Goal: Task Accomplishment & Management: Use online tool/utility

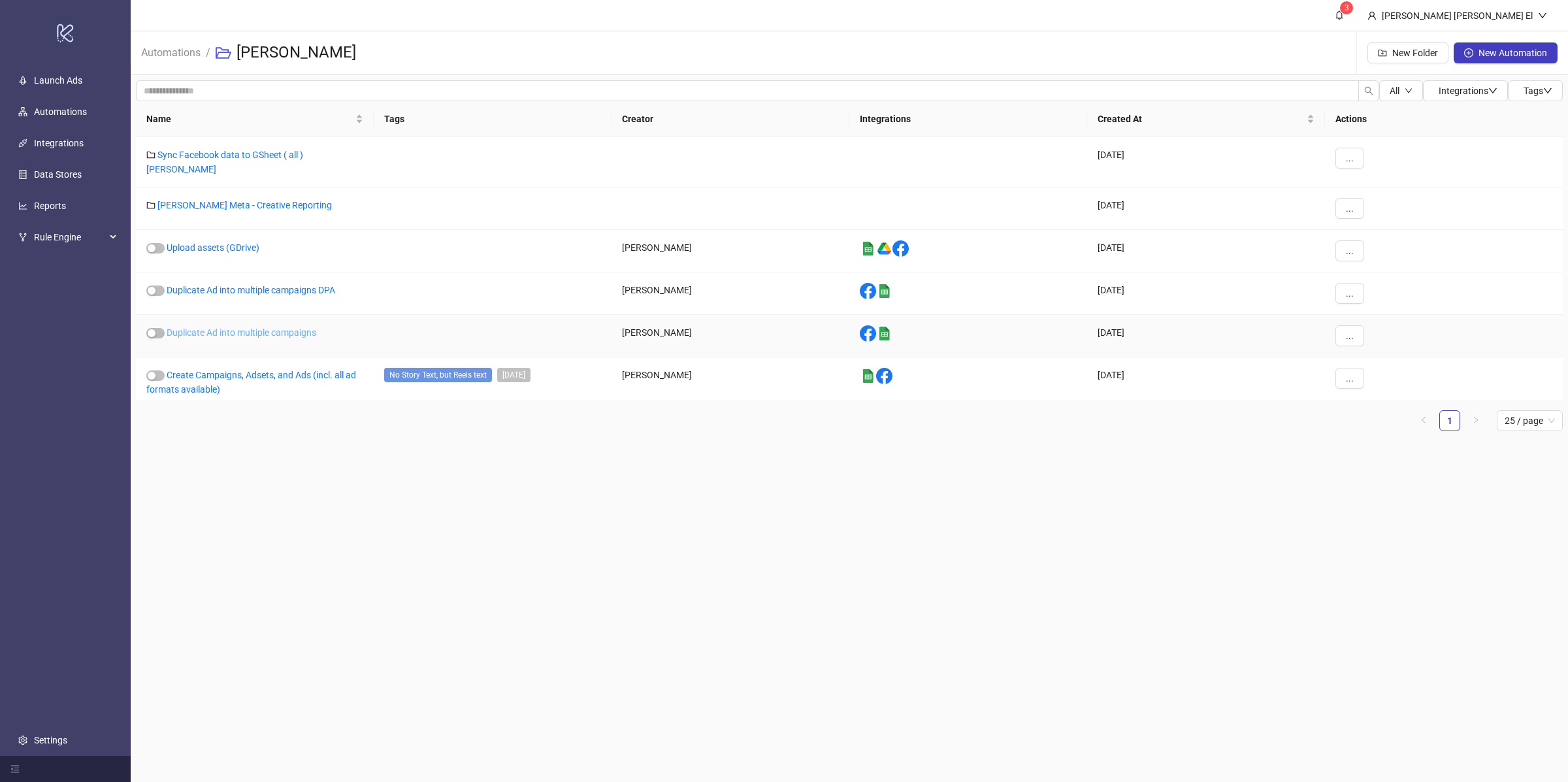
click at [278, 330] on link "Duplicate Ad into multiple campaigns" at bounding box center [241, 332] width 150 height 10
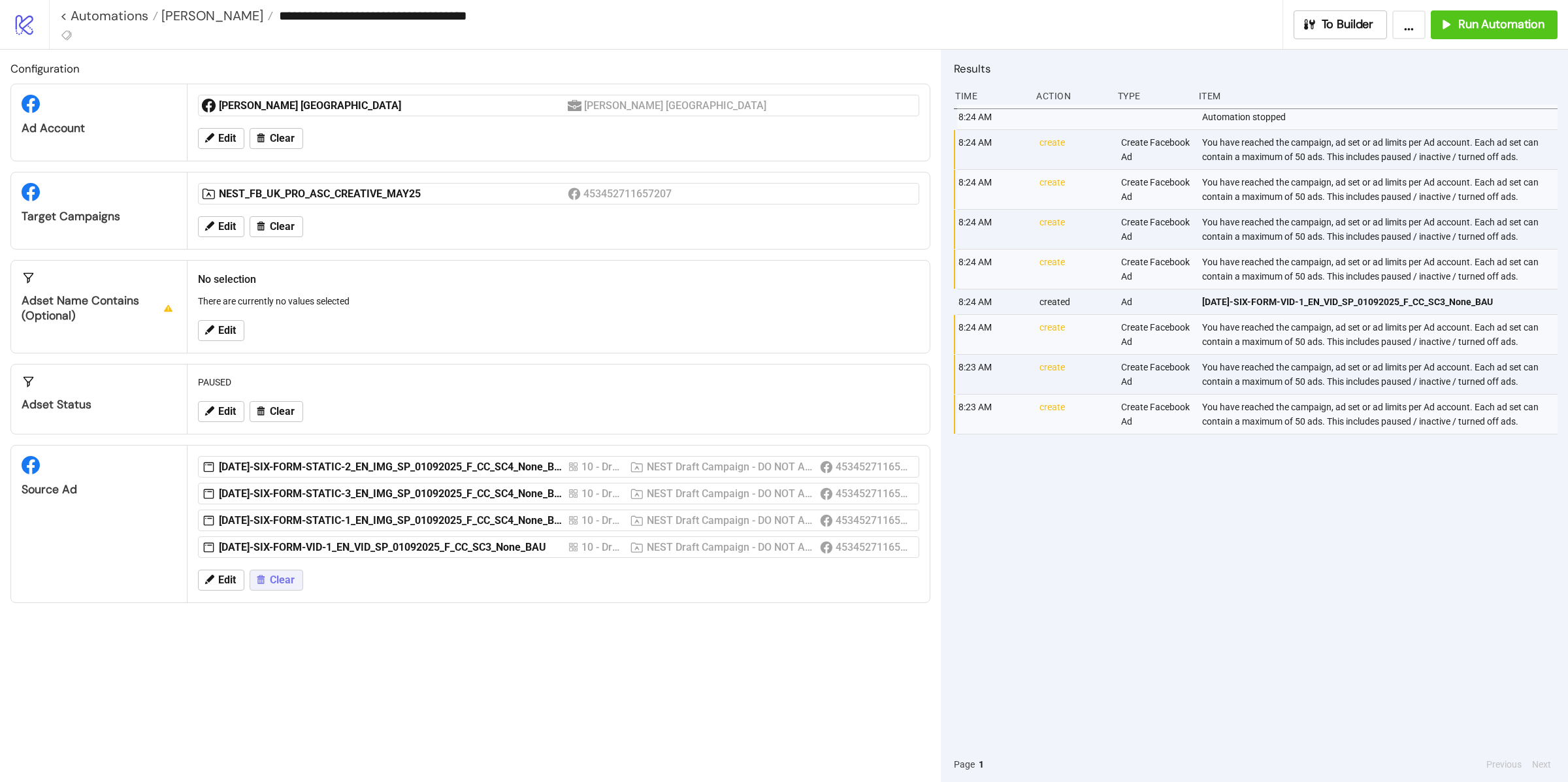
click at [287, 582] on span "Clear" at bounding box center [282, 579] width 25 height 12
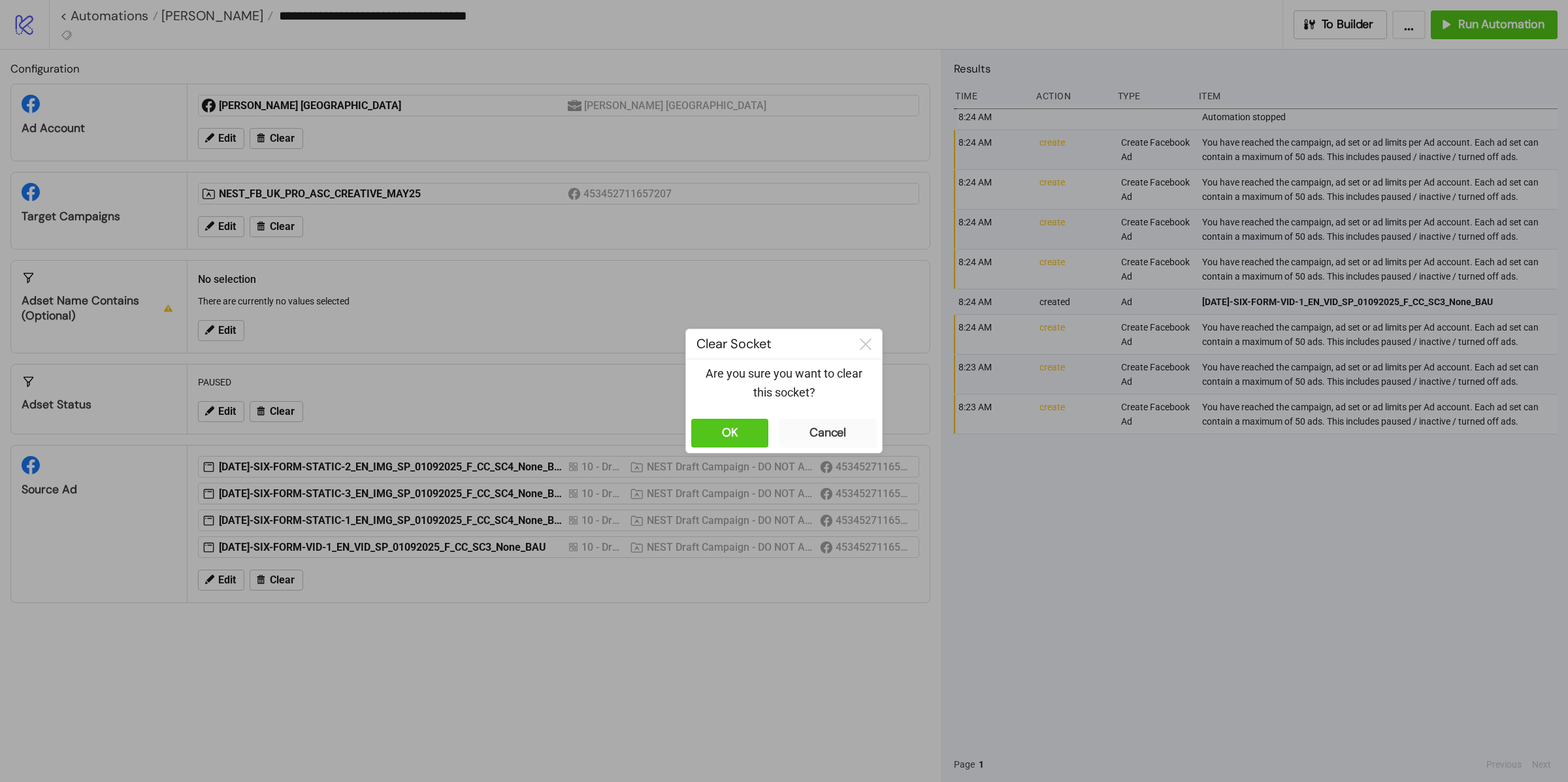
click at [768, 415] on div "OK Cancel" at bounding box center [784, 433] width 196 height 39
click at [741, 422] on button "OK" at bounding box center [730, 433] width 77 height 29
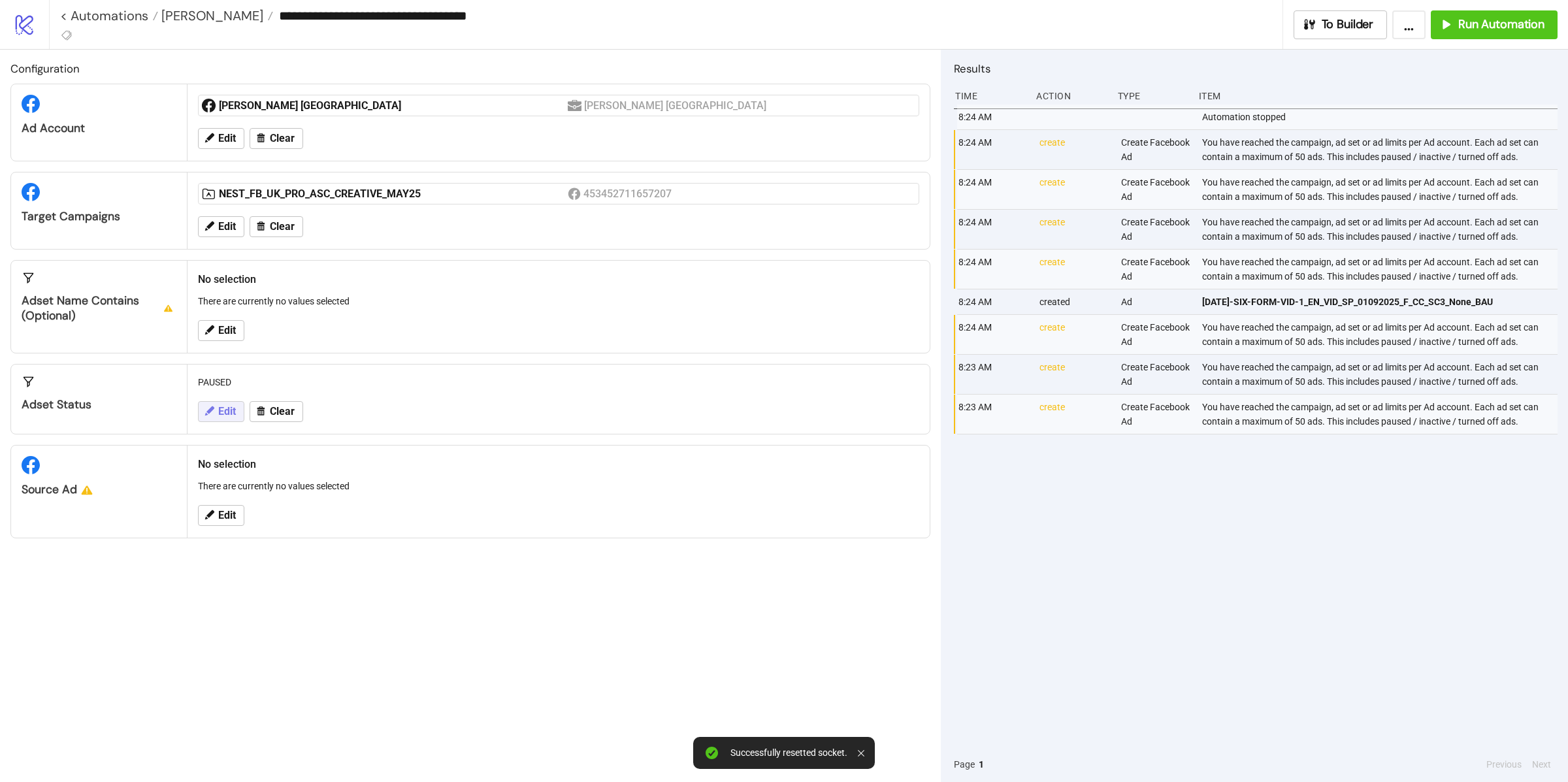
click at [211, 420] on button "Edit" at bounding box center [221, 411] width 46 height 21
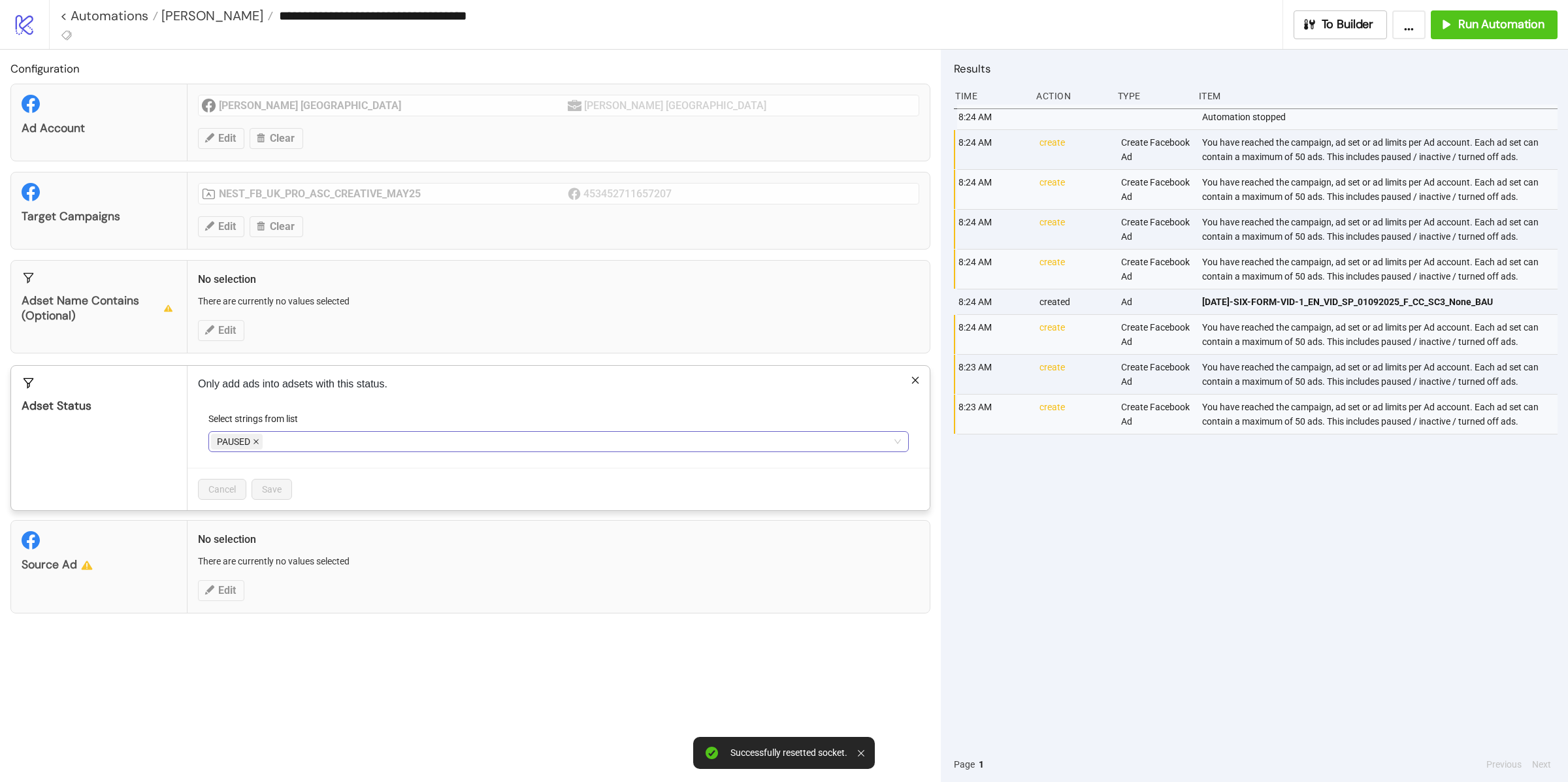
click at [255, 439] on icon "close" at bounding box center [256, 442] width 6 height 6
click at [255, 439] on div at bounding box center [551, 441] width 681 height 18
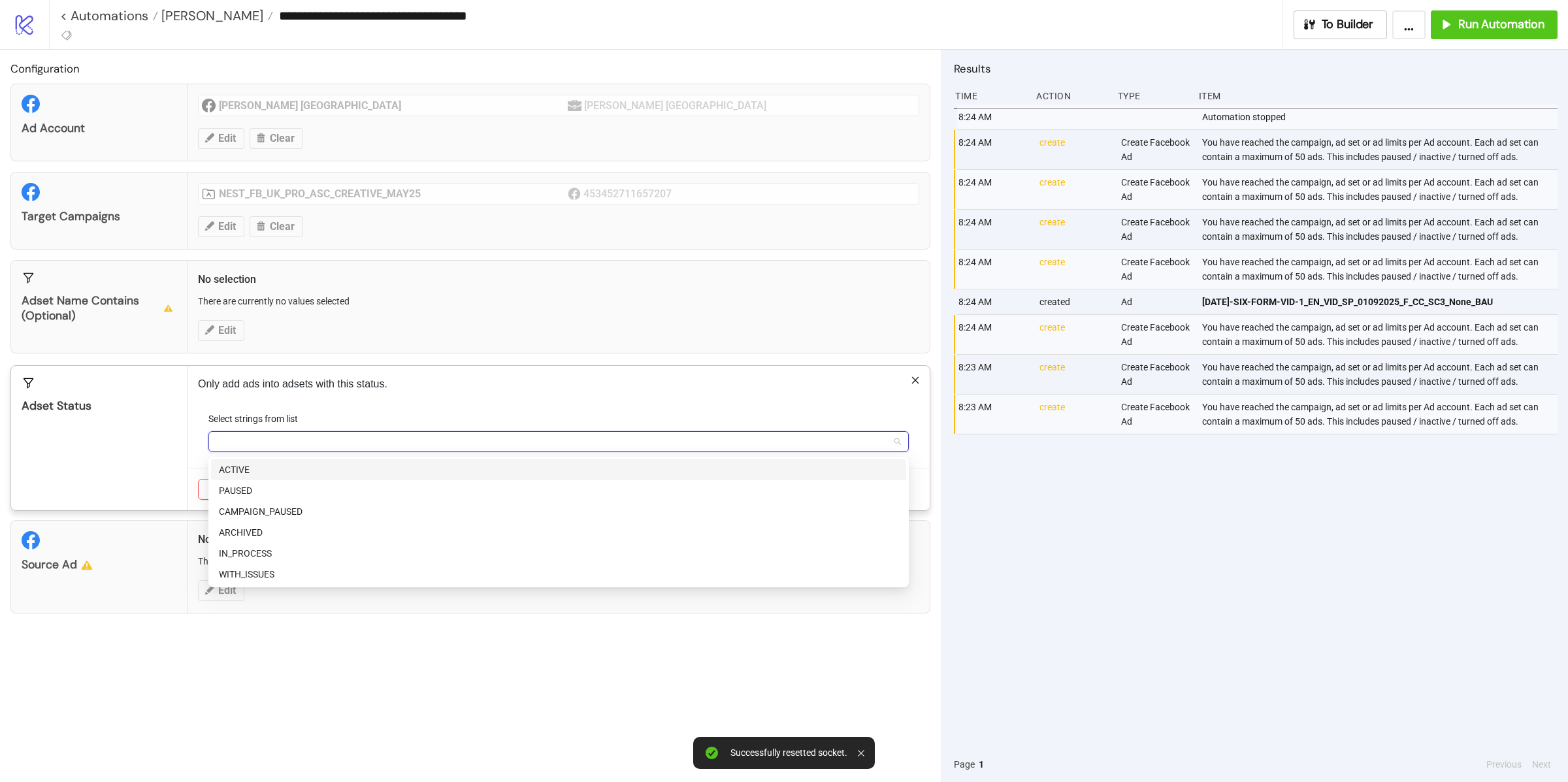
click at [255, 467] on div "ACTIVE" at bounding box center [558, 470] width 680 height 14
click at [166, 463] on div "Adset Status" at bounding box center [99, 438] width 176 height 144
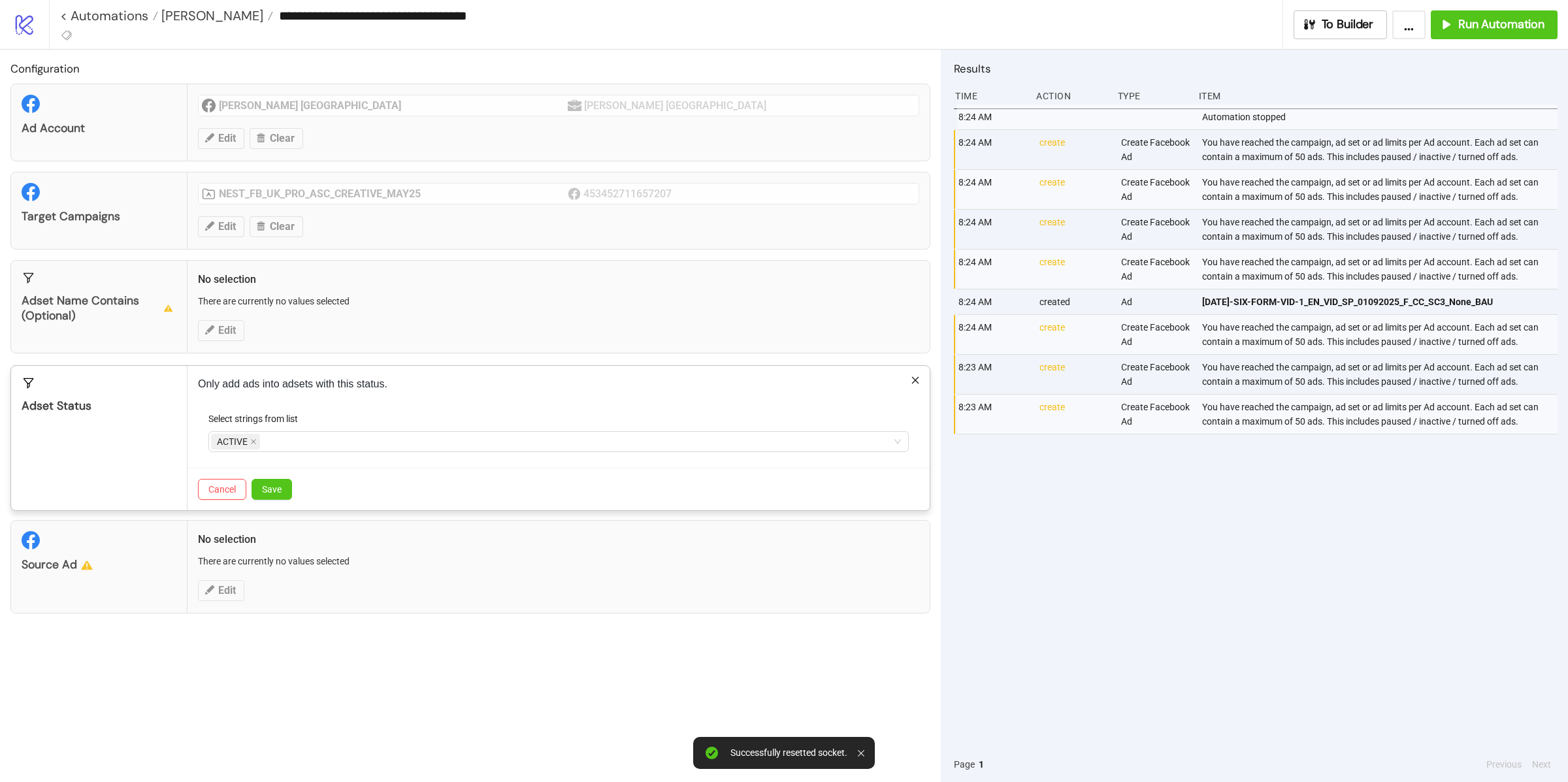
click at [267, 476] on div "Cancel Save" at bounding box center [558, 488] width 742 height 42
click at [268, 490] on span "Save" at bounding box center [271, 489] width 19 height 10
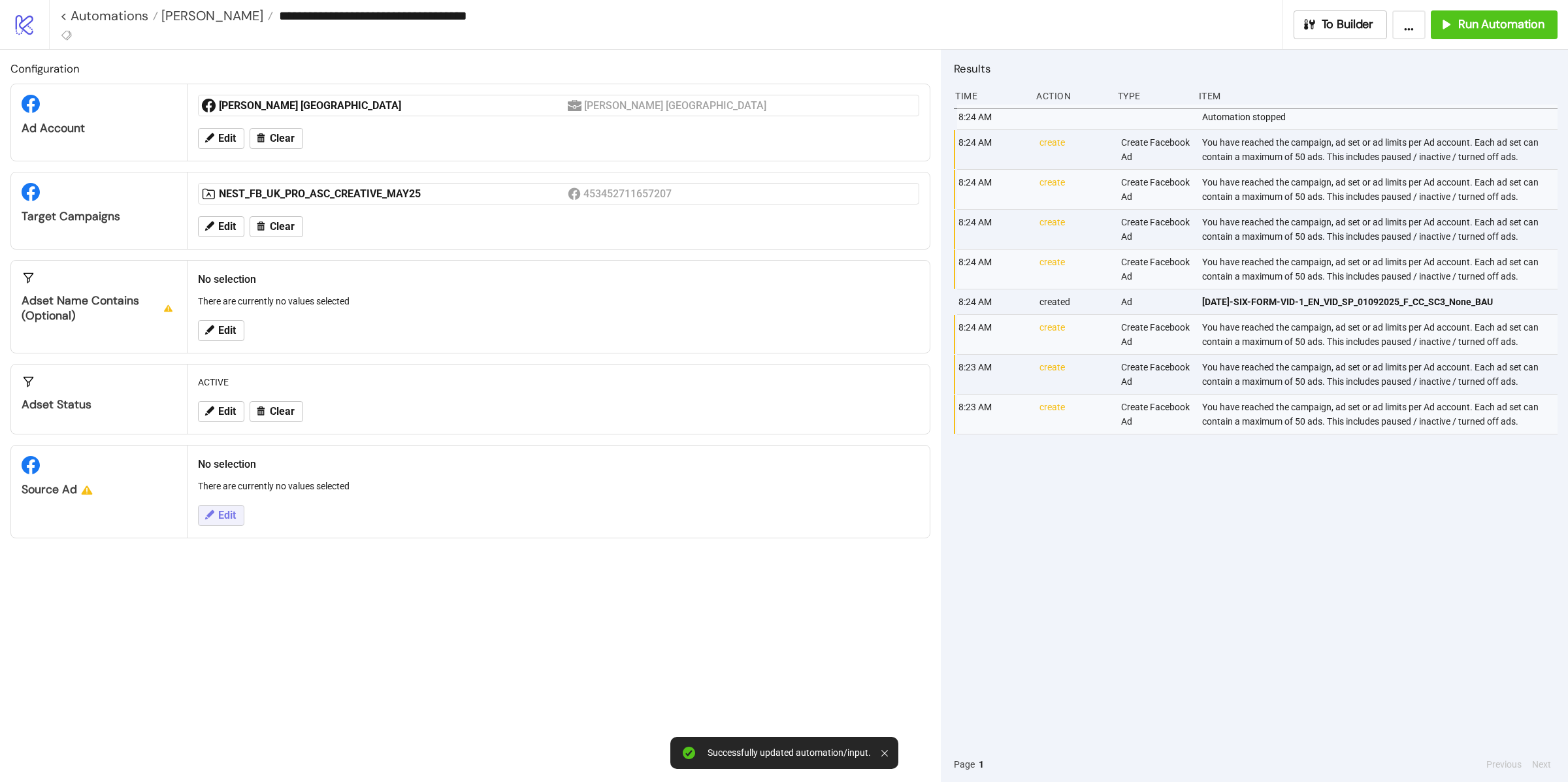
click at [225, 519] on span "Edit" at bounding box center [227, 515] width 18 height 12
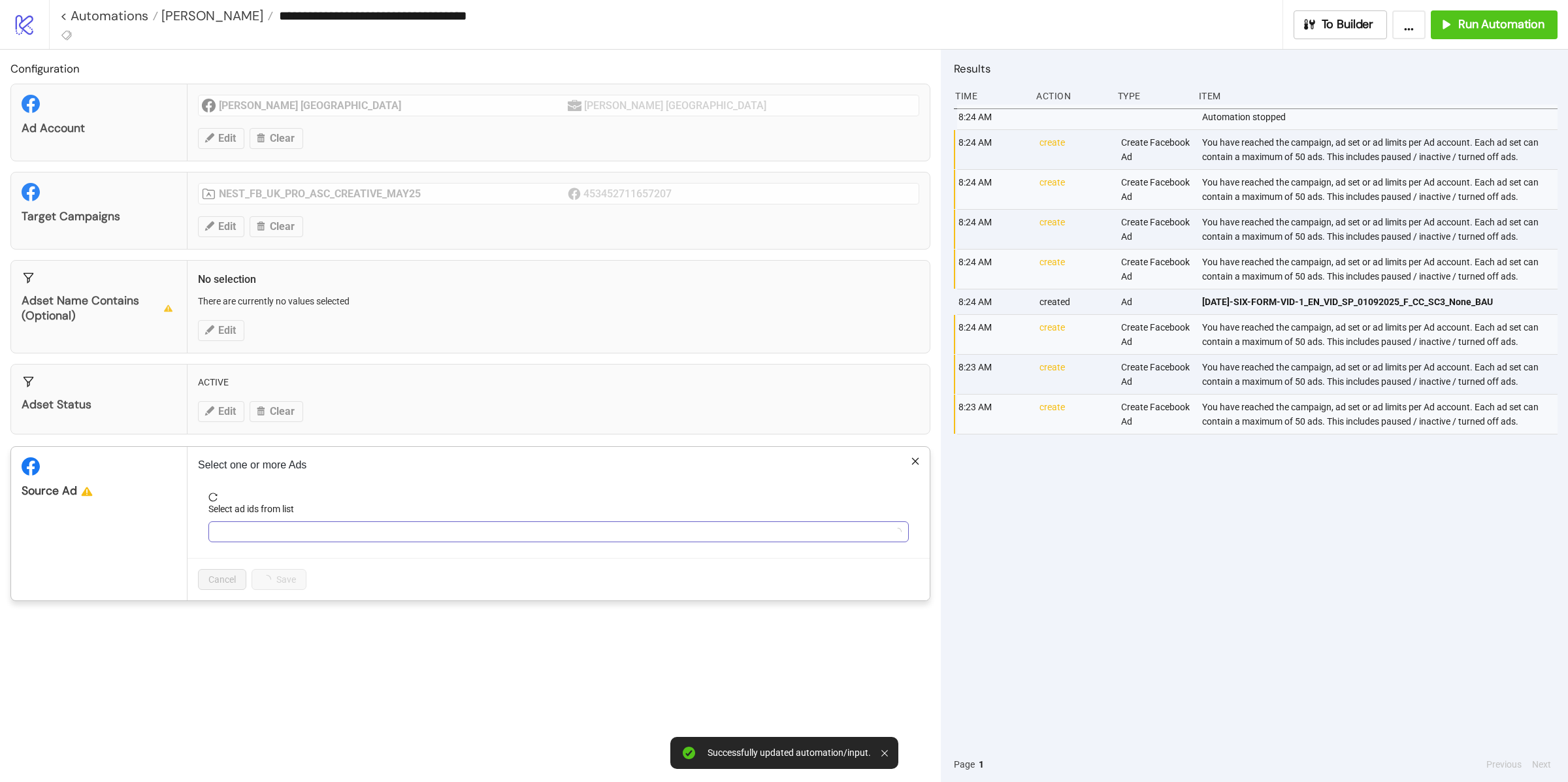
click at [279, 533] on div at bounding box center [551, 531] width 681 height 18
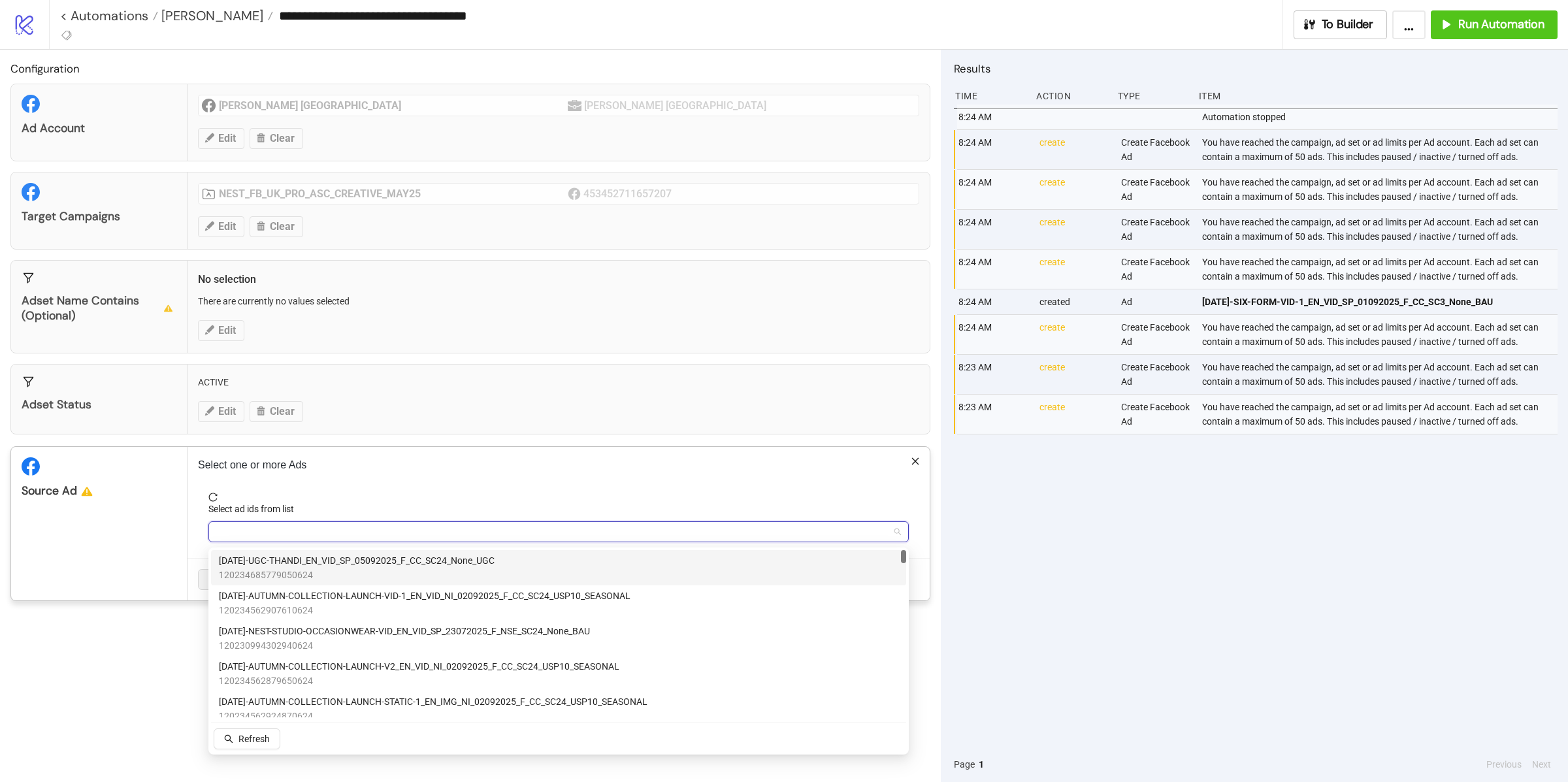
click at [347, 548] on div "120234685779050624 120234562907610624 [DATE]-UGC-THANDI_EN_VID_SP_05092025_F_CC…" at bounding box center [558, 651] width 700 height 207
click at [354, 565] on span "[DATE]-UGC-THANDI_EN_VID_SP_05092025_F_CC_SC24_None_UGC" at bounding box center [356, 560] width 275 height 14
click at [208, 490] on div "Select one or more Ads Select ad ids from list [DATE]-UGC-THANDI_EN_VID_SP_0509…" at bounding box center [558, 523] width 742 height 154
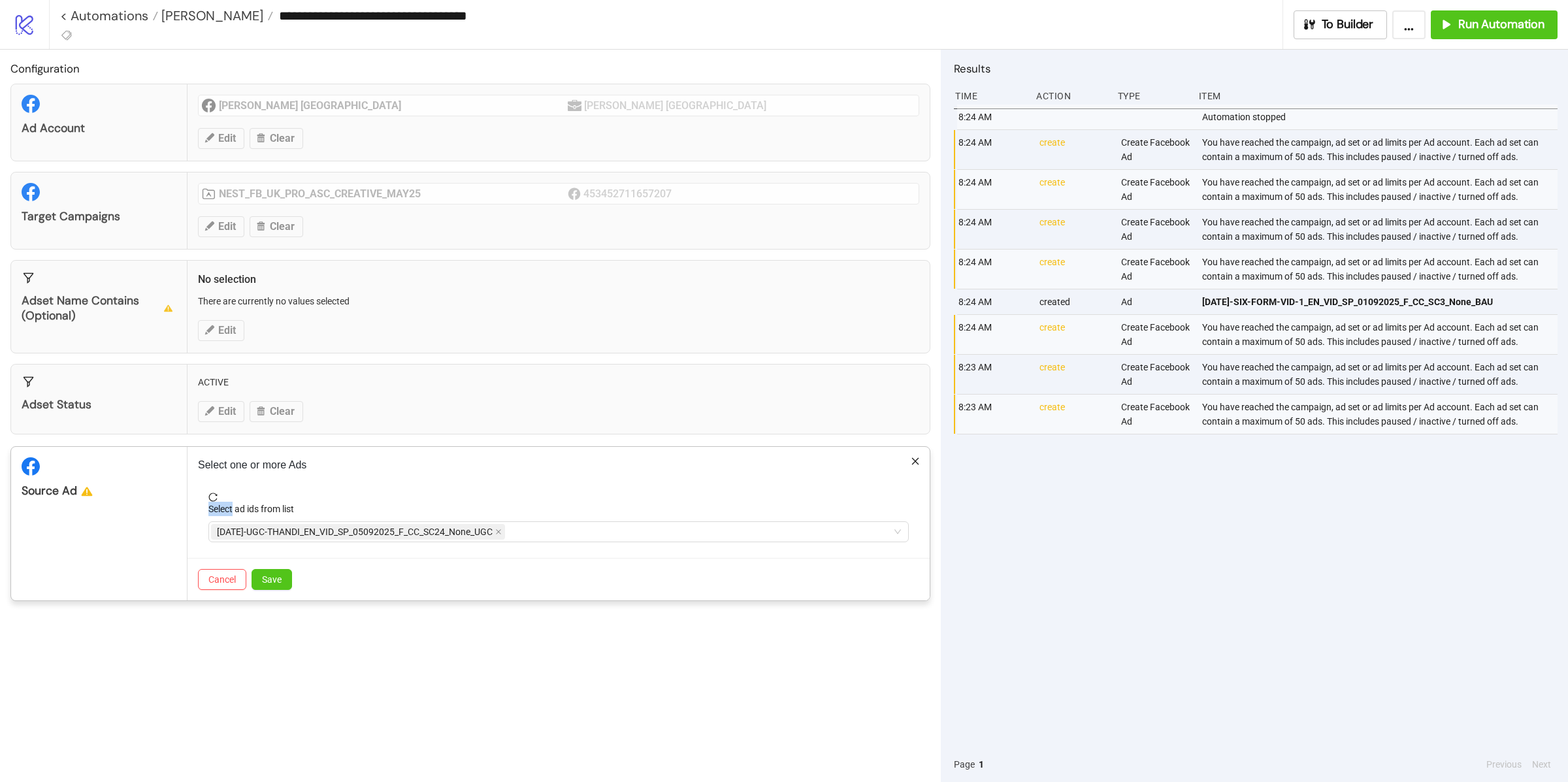
click at [208, 490] on div "Select one or more Ads Select ad ids from list [DATE]-UGC-THANDI_EN_VID_SP_0509…" at bounding box center [558, 523] width 742 height 154
click at [275, 574] on button "Save" at bounding box center [271, 579] width 41 height 21
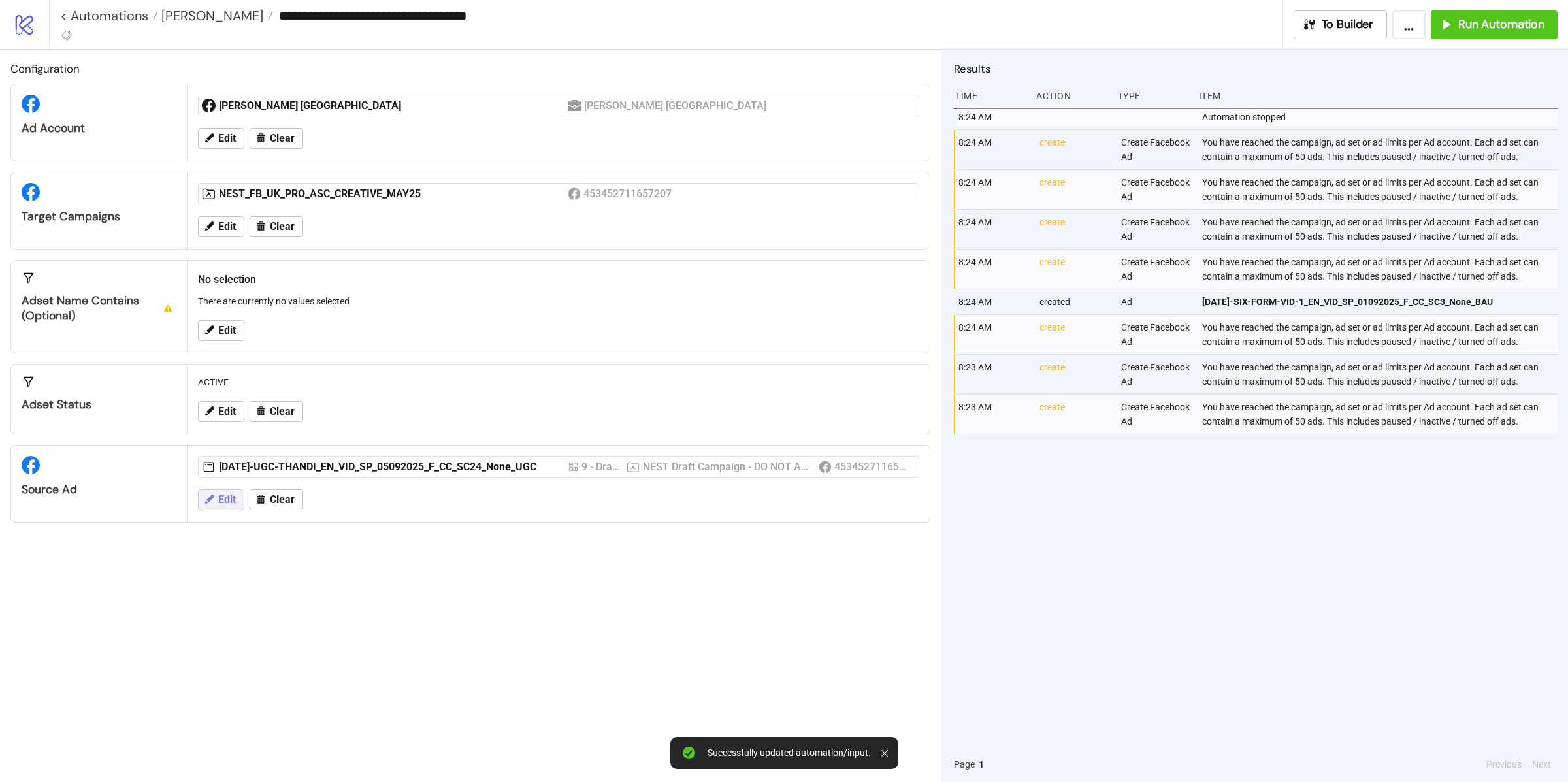
click at [215, 503] on icon at bounding box center [209, 499] width 12 height 12
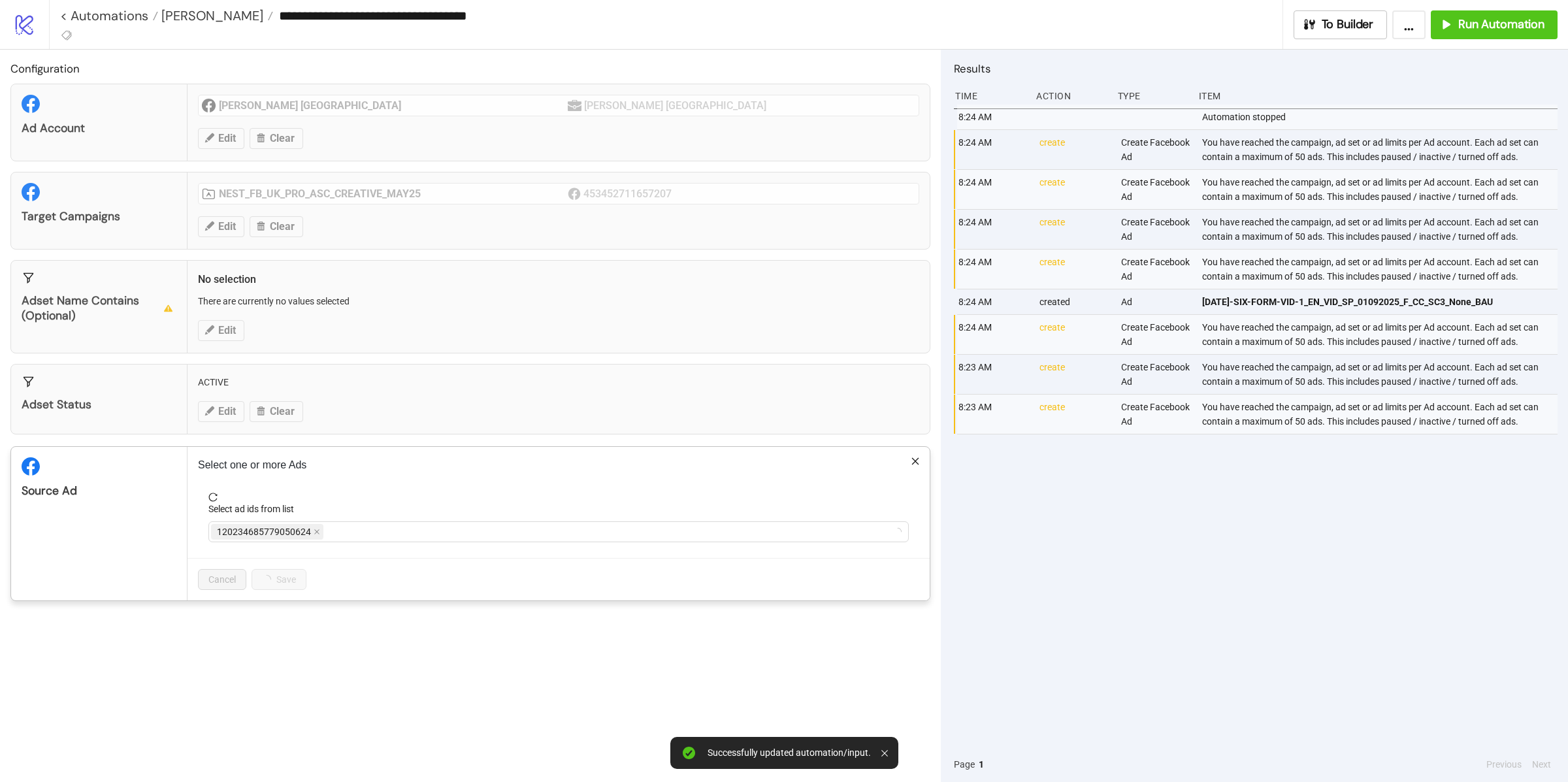
click at [178, 524] on div "**********" at bounding box center [784, 391] width 1568 height 782
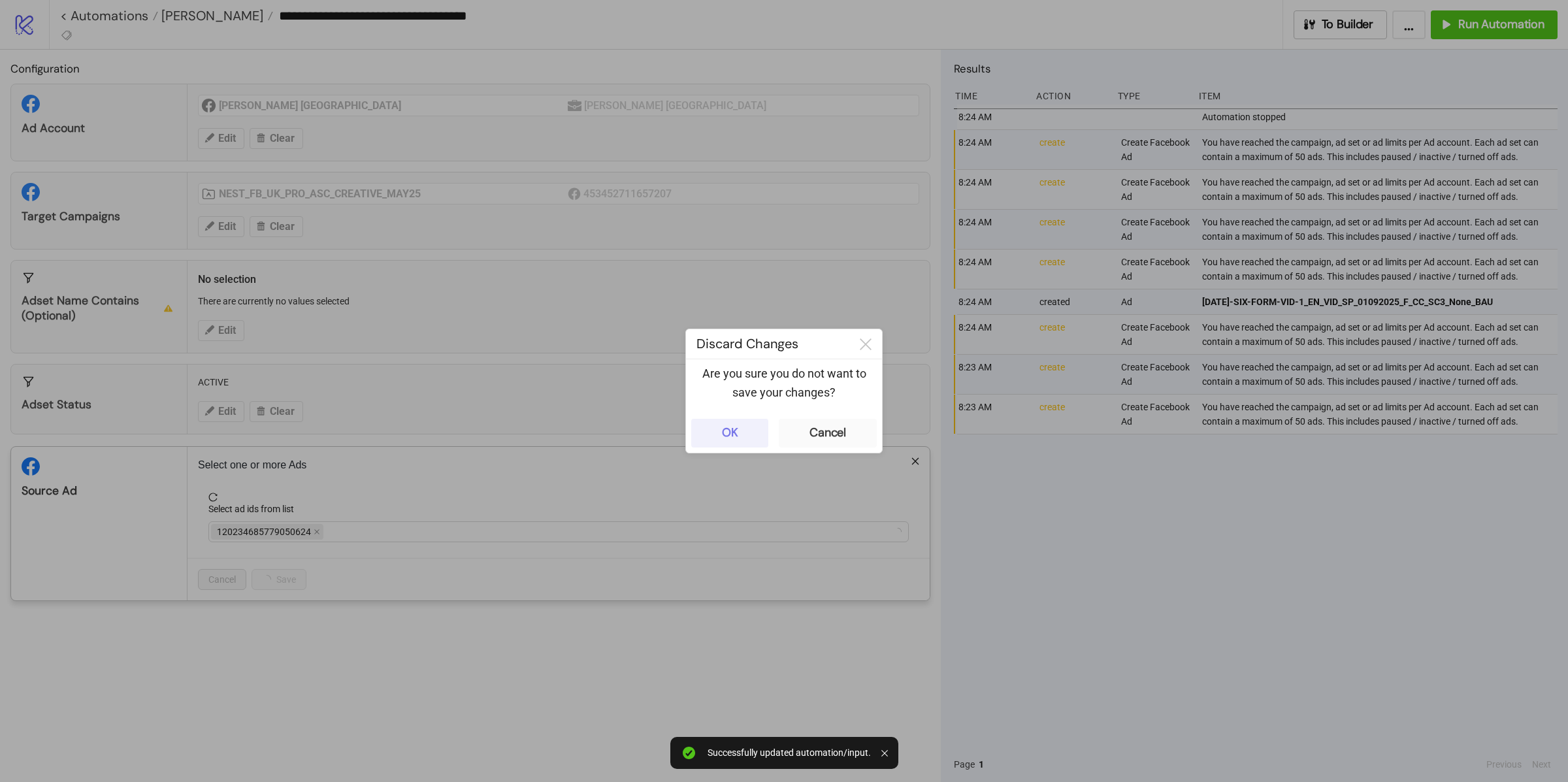
click at [707, 423] on button "OK" at bounding box center [730, 433] width 77 height 29
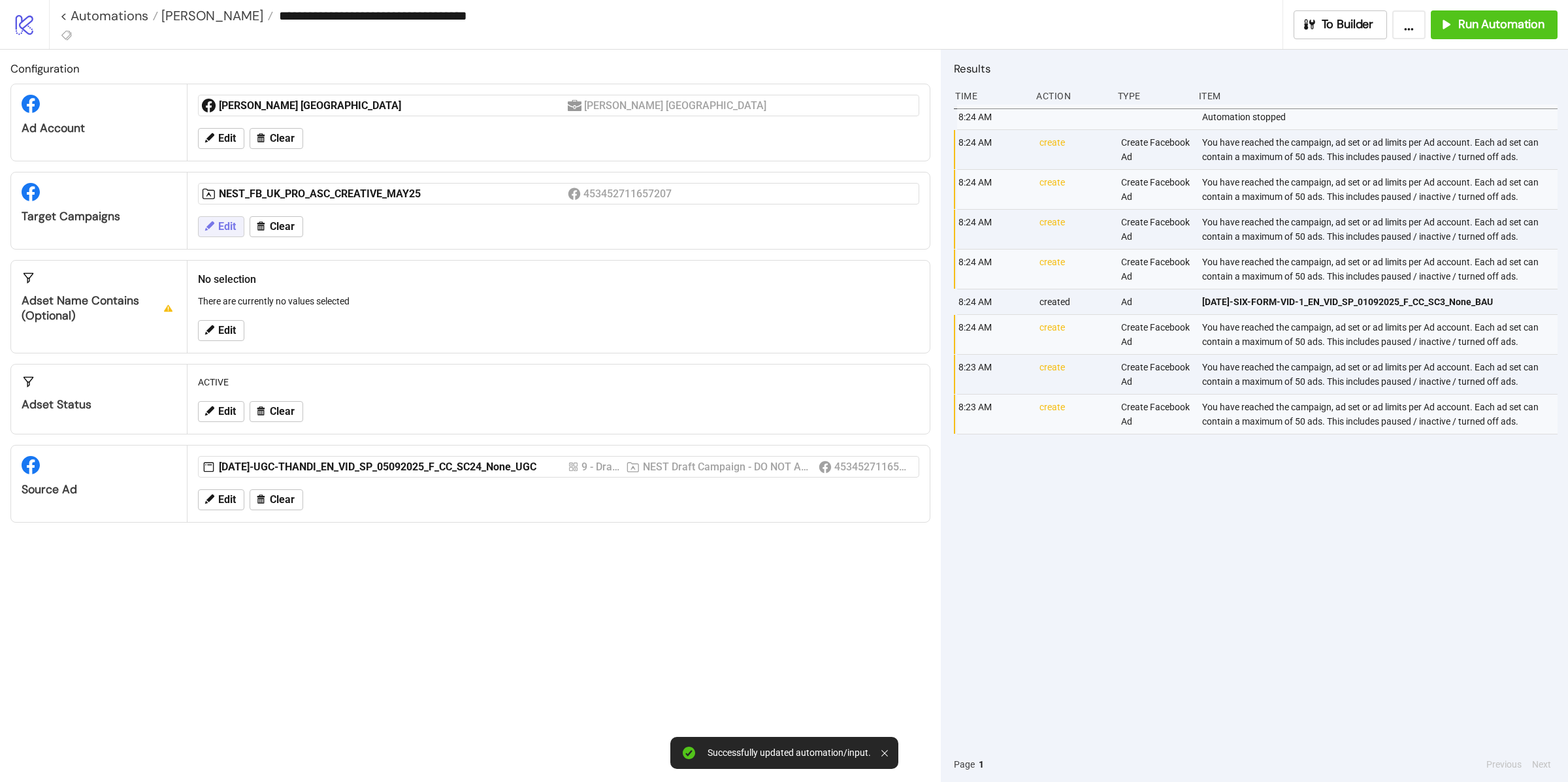
click at [219, 236] on button "Edit" at bounding box center [221, 227] width 46 height 21
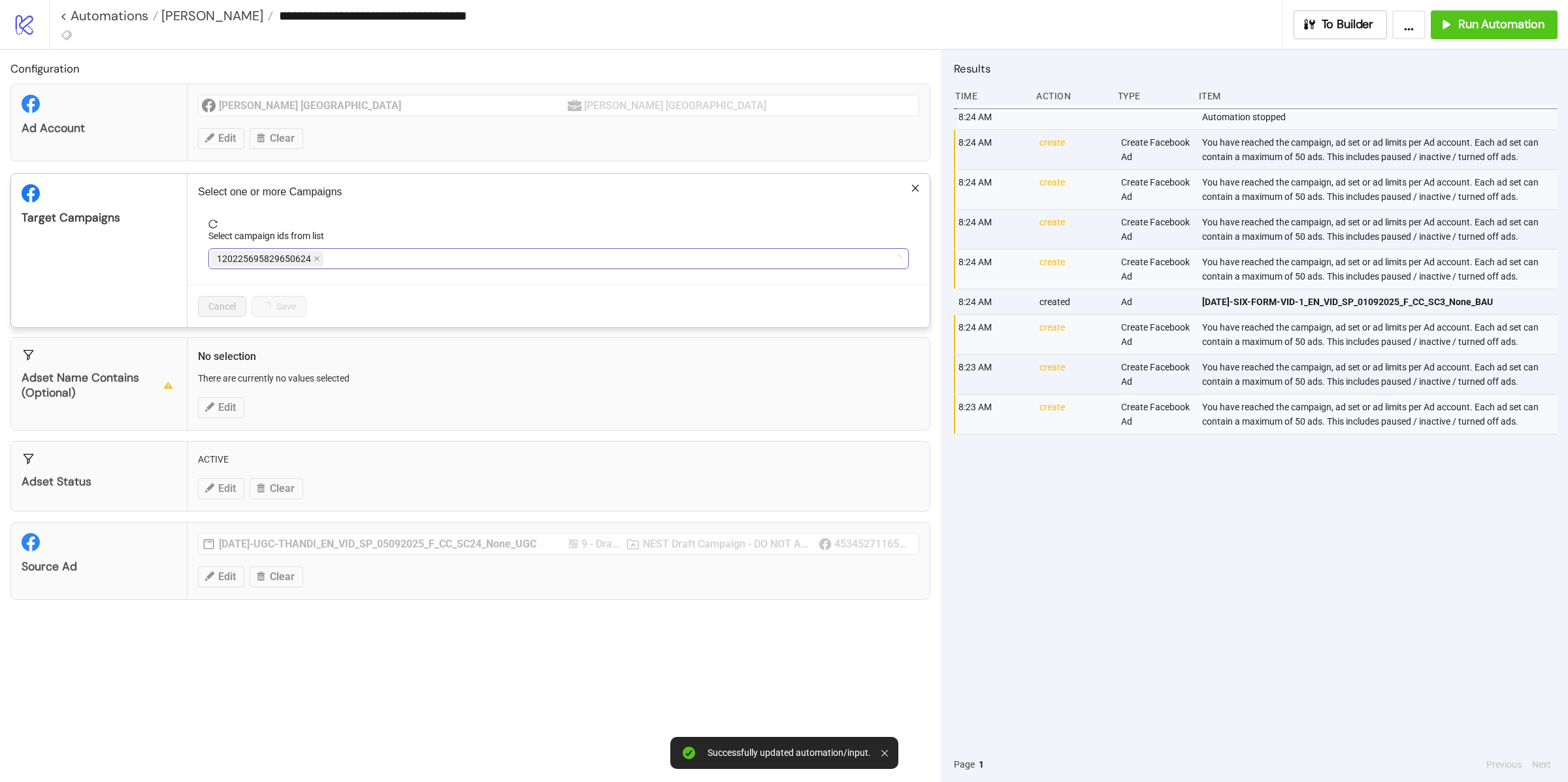
click at [361, 267] on div "120225695829650624" at bounding box center [551, 259] width 681 height 18
click at [421, 263] on div "NEST_FB_UK_PRO_ASC_CREATIVE_MAY25" at bounding box center [551, 259] width 681 height 18
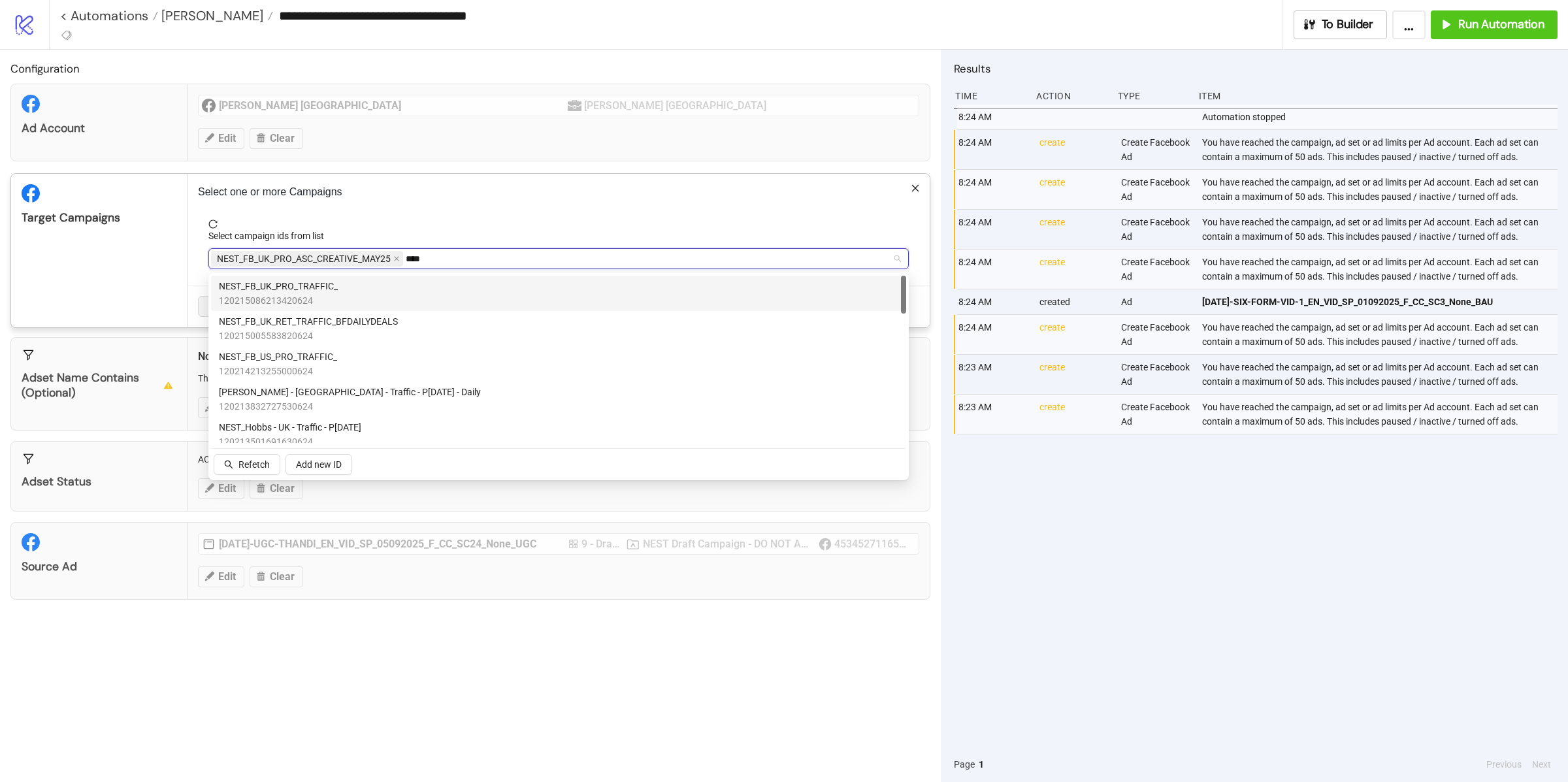
click at [345, 299] on div "NEST_FB_UK_PRO_TRAFFIC_ 120215086213420624" at bounding box center [558, 294] width 680 height 29
type input "*"
click at [337, 287] on span "NEST_FB_UK_RET_CONVERSION_" at bounding box center [287, 287] width 138 height 14
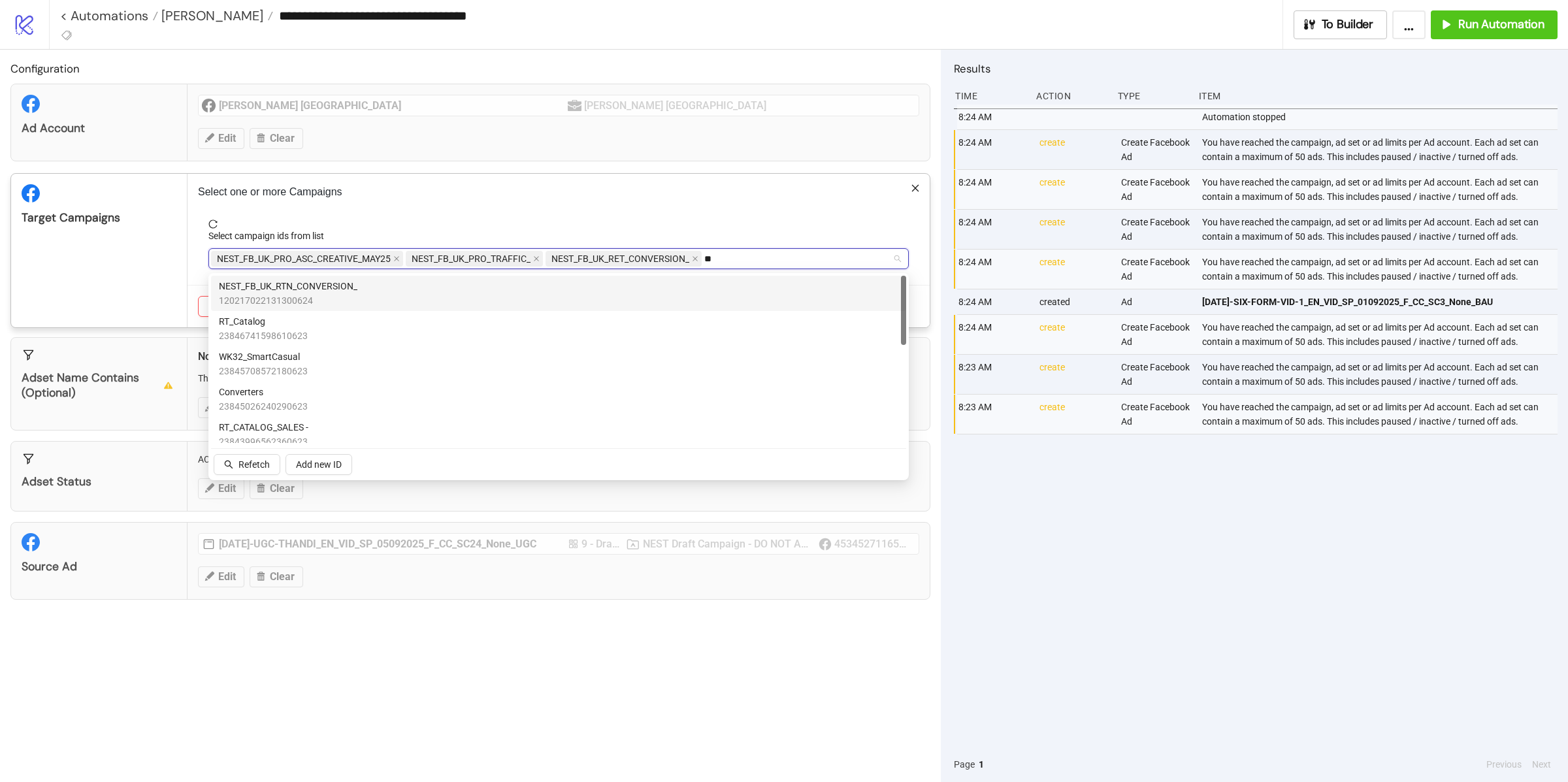
click at [338, 297] on span "120217022131300624" at bounding box center [287, 300] width 138 height 14
type input "*"
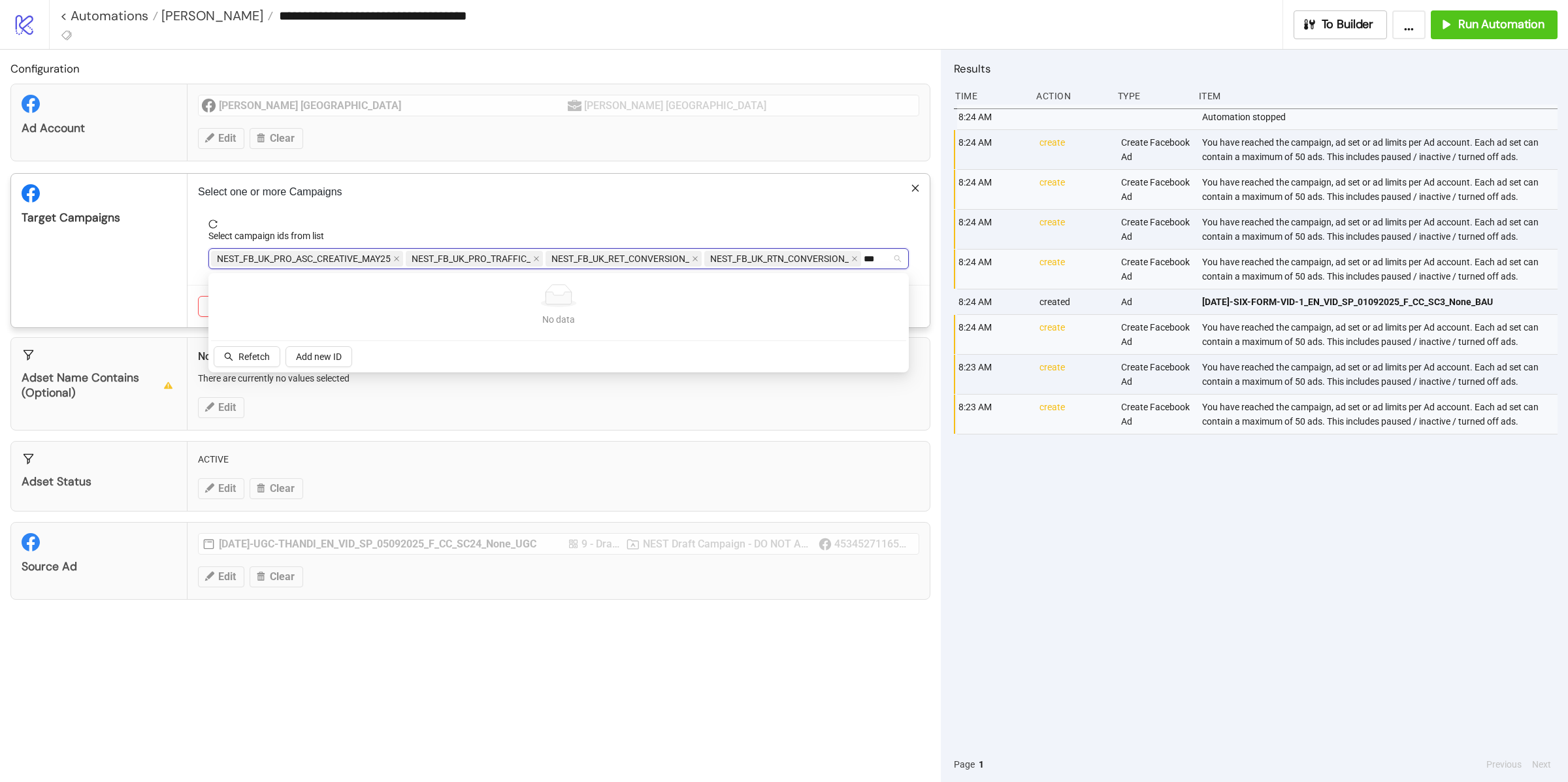
type input "**"
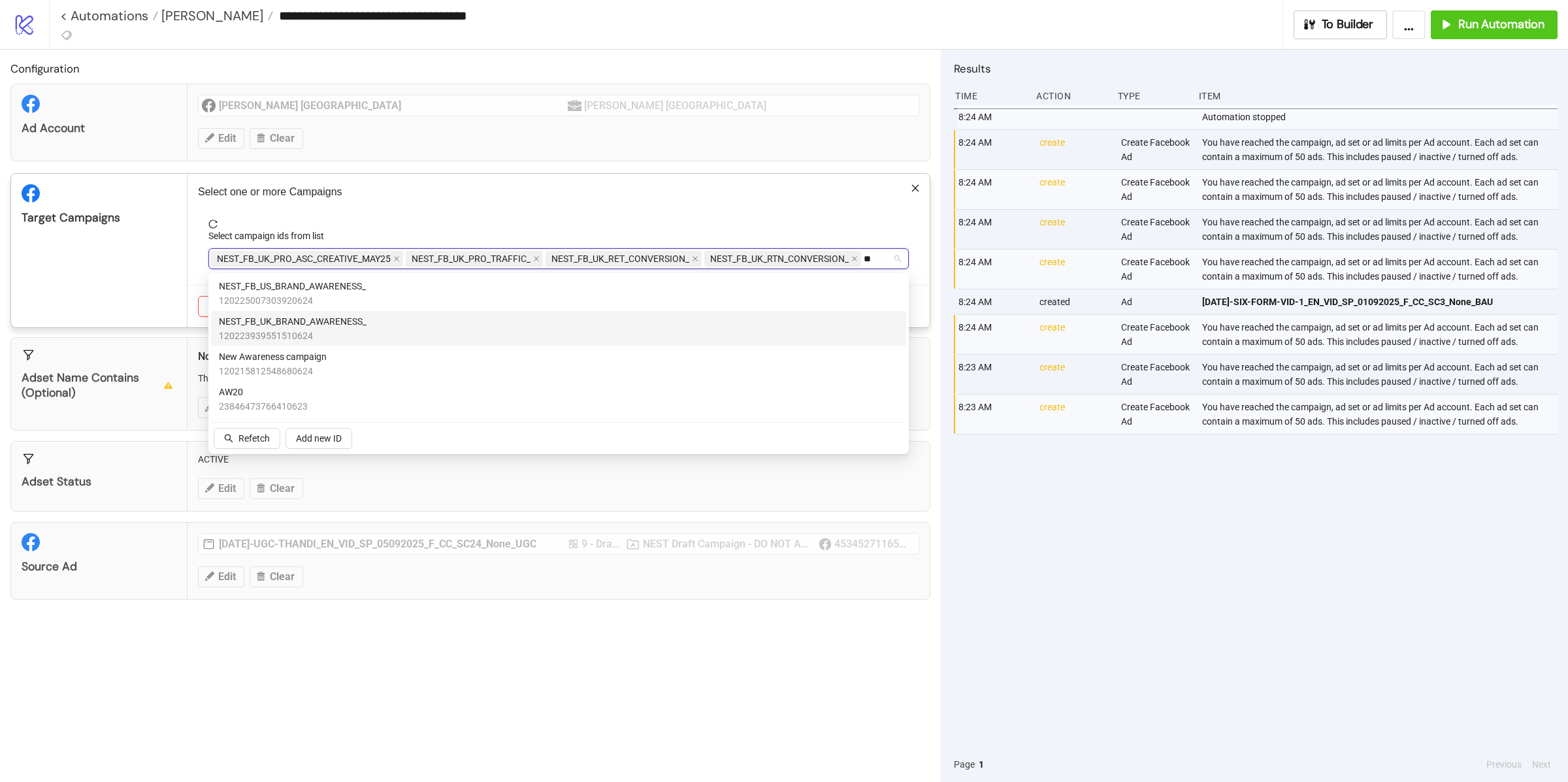
click at [326, 325] on span "NEST_FB_UK_BRAND_AWARENESS_" at bounding box center [292, 322] width 147 height 14
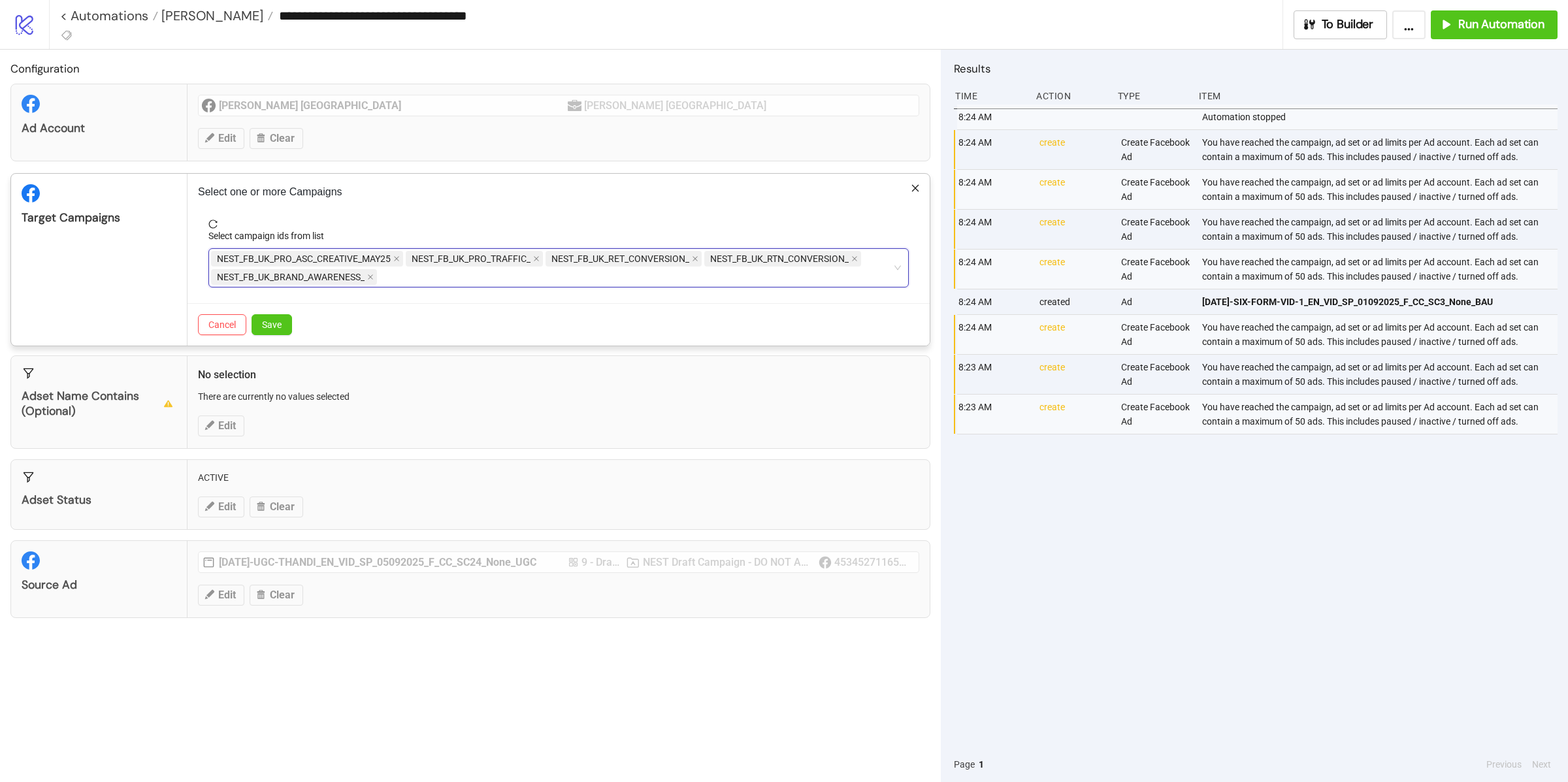
click at [151, 322] on div "Target Campaigns" at bounding box center [99, 259] width 176 height 172
click at [278, 325] on span "Save" at bounding box center [271, 324] width 19 height 10
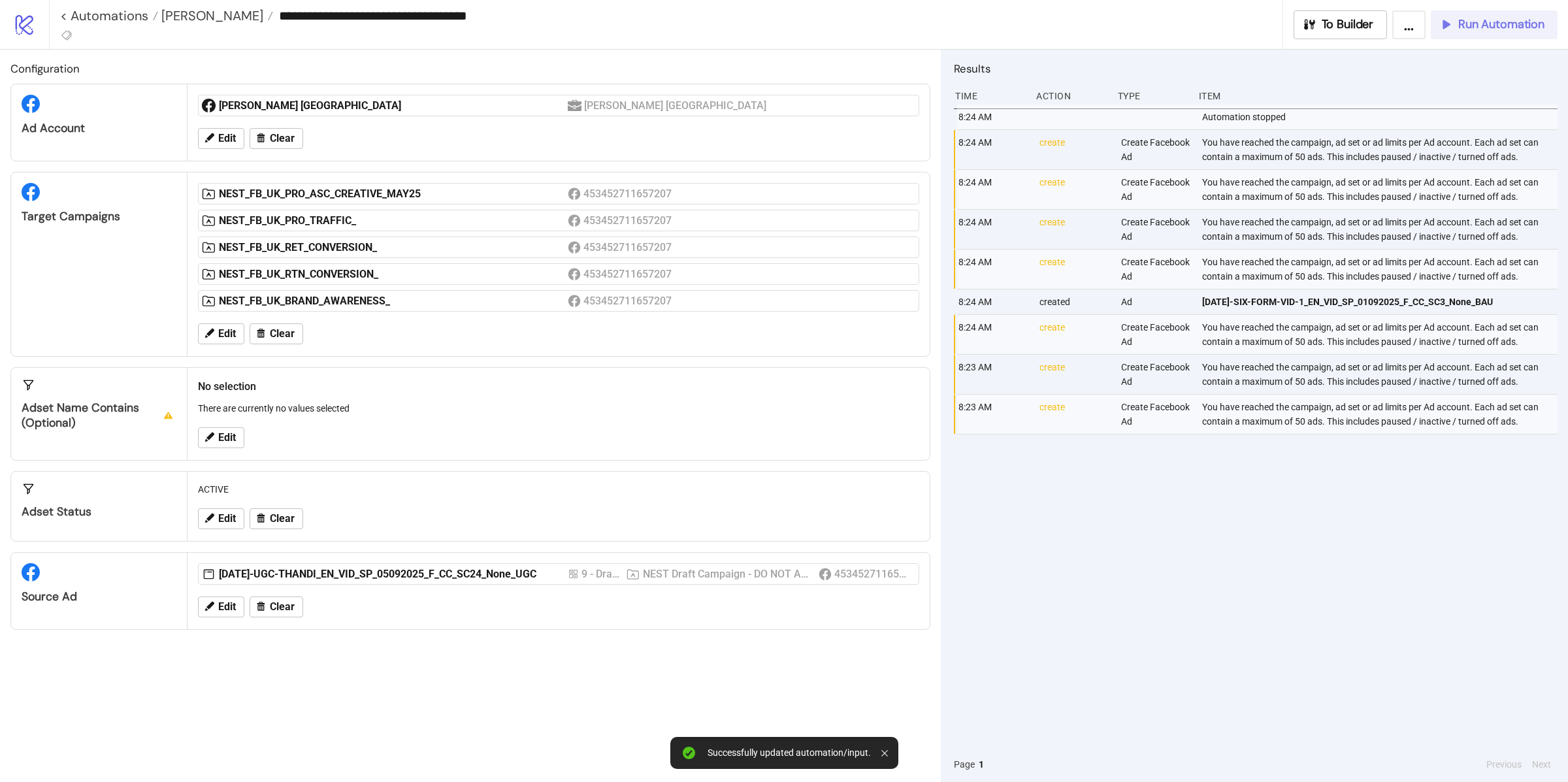
click at [1481, 18] on span "Run Automation" at bounding box center [1502, 24] width 86 height 15
